Goal: Task Accomplishment & Management: Use online tool/utility

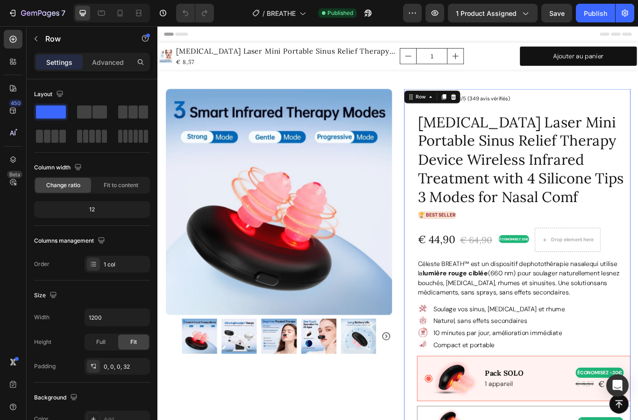
click at [281, 9] on span "BREATHE" at bounding box center [281, 13] width 29 height 10
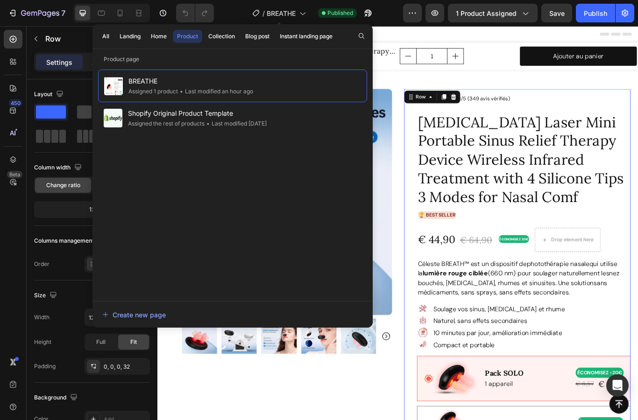
click at [153, 35] on div "Home" at bounding box center [159, 36] width 16 height 8
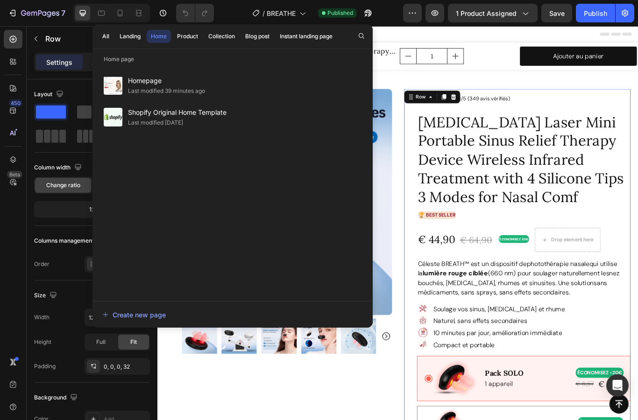
click at [278, 85] on div "Homepage Last modified 39 minutes ago" at bounding box center [232, 86] width 269 height 32
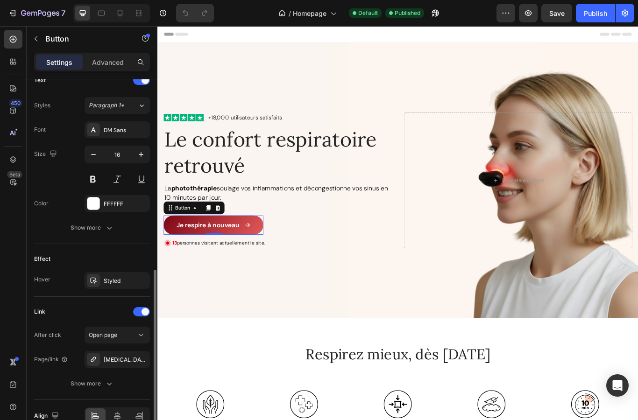
scroll to position [411, 0]
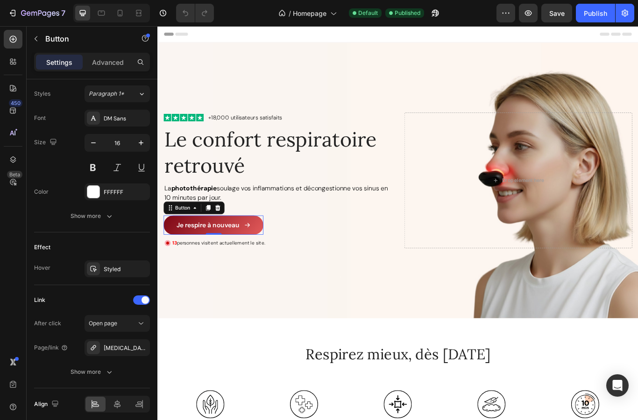
click at [112, 347] on div "[MEDICAL_DATA] Laser Mini Portable Sinus Relief Therapy Device Wireless Infrare…" at bounding box center [126, 348] width 44 height 8
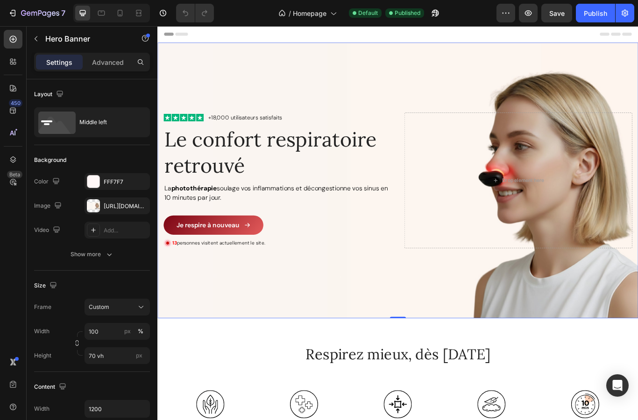
scroll to position [0, 0]
click at [120, 19] on div at bounding box center [119, 13] width 15 height 15
type input "100%"
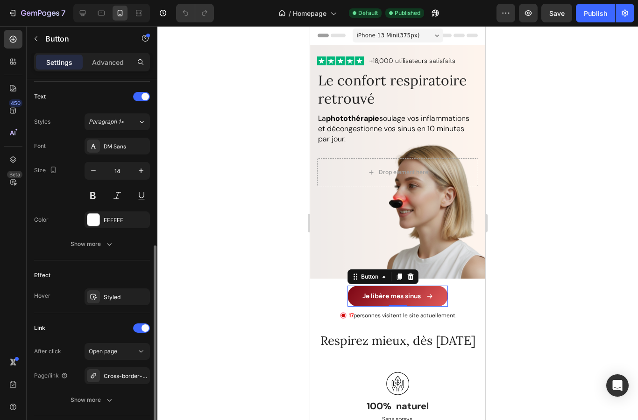
scroll to position [411, 0]
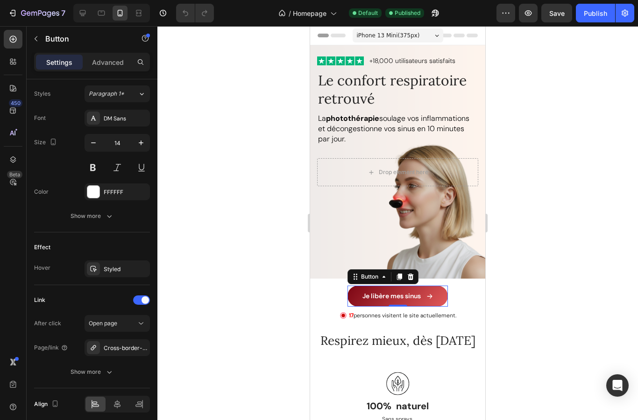
click at [125, 348] on div "Cross-border-intelligent-infrared-nose-opening-device-laser-nose-relief-device-…" at bounding box center [126, 348] width 44 height 8
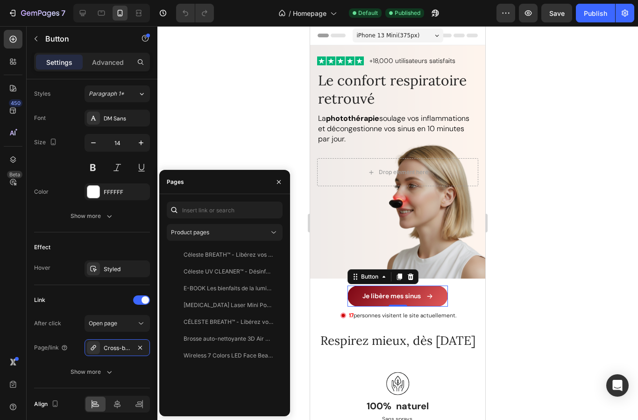
click at [223, 124] on div at bounding box center [397, 223] width 480 height 394
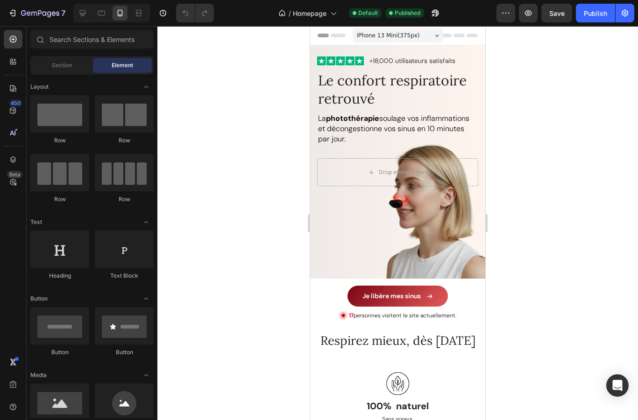
click at [556, 9] on span "Save" at bounding box center [556, 13] width 15 height 8
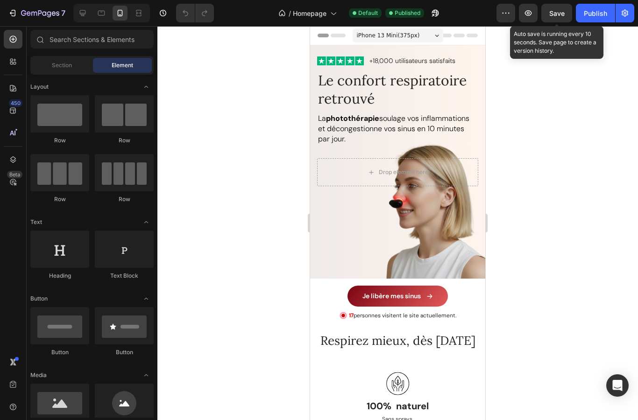
click at [597, 13] on div "Publish" at bounding box center [594, 13] width 23 height 10
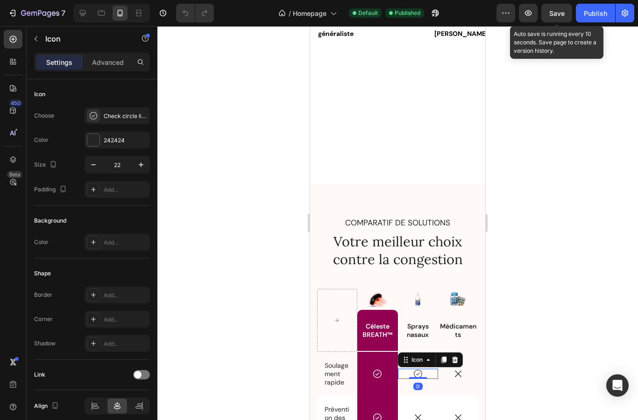
scroll to position [1875, 0]
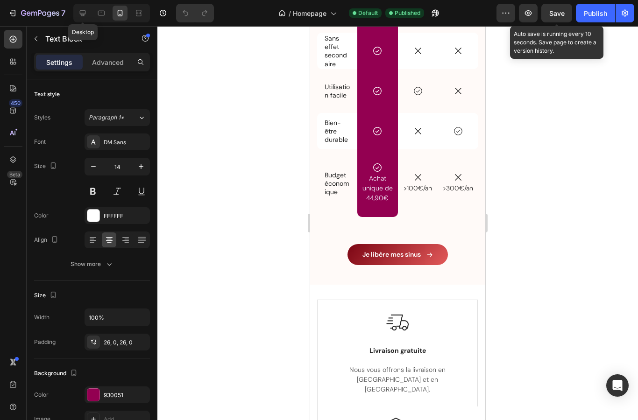
click at [82, 14] on icon at bounding box center [83, 13] width 6 height 6
type input "16"
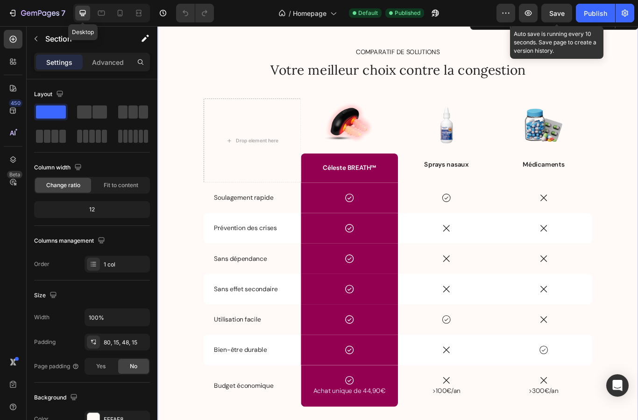
scroll to position [2050, 0]
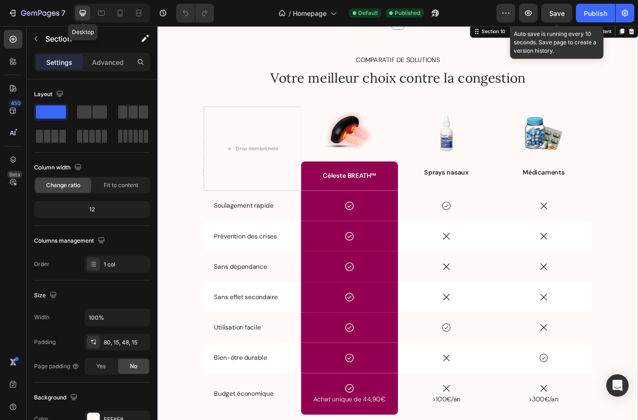
click at [637, 245] on div "COMPARATIF DE SOLUTIONS Text Block Votre meilleur choix contre la congestion He…" at bounding box center [437, 295] width 546 height 471
click at [637, 141] on div "COMPARATIF DE SOLUTIONS Text Block Votre meilleur choix contre la congestion He…" at bounding box center [437, 295] width 546 height 471
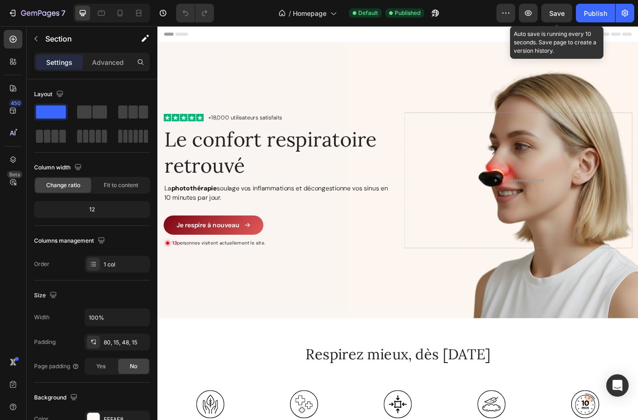
scroll to position [0, 0]
click at [599, 14] on div "Publish" at bounding box center [594, 13] width 23 height 10
click at [315, 13] on span "Homepage" at bounding box center [310, 13] width 34 height 10
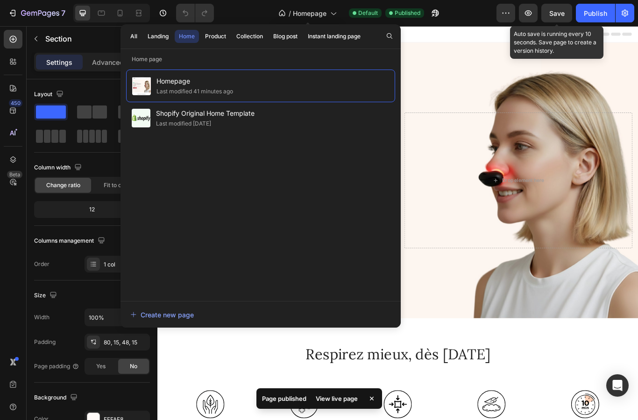
click at [218, 33] on div "Product" at bounding box center [215, 36] width 21 height 8
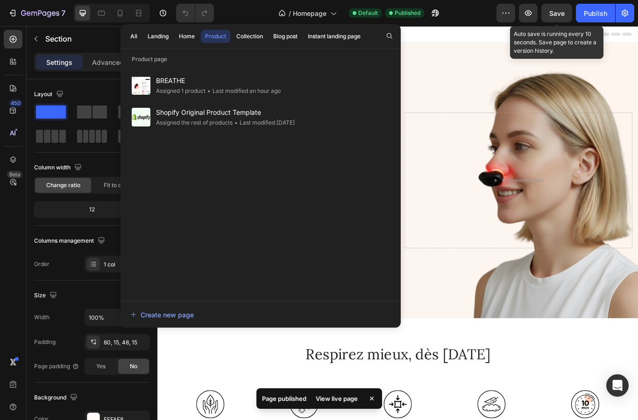
click at [267, 84] on span "BREATHE" at bounding box center [218, 80] width 125 height 11
